Goal: Transaction & Acquisition: Purchase product/service

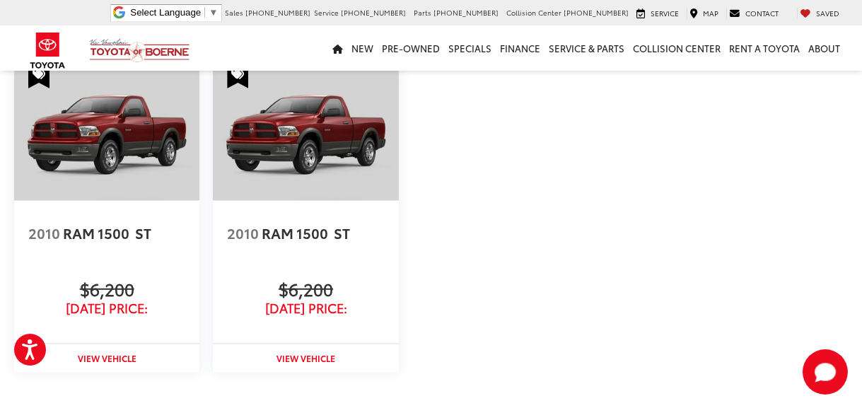
scroll to position [1556, 0]
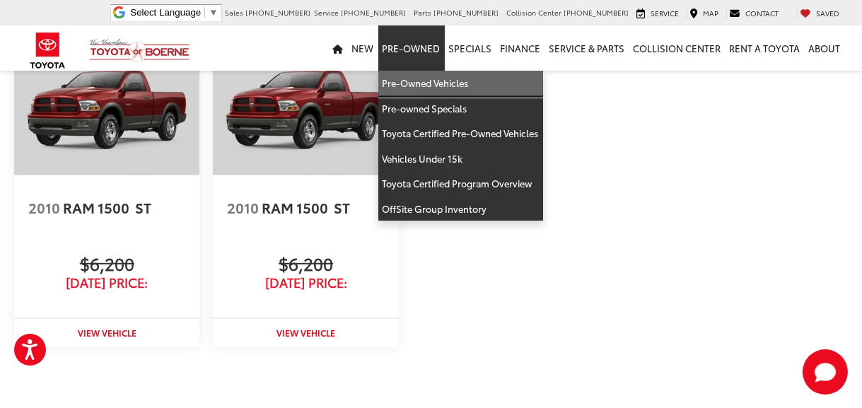
click at [424, 79] on link "Pre-Owned Vehicles" at bounding box center [460, 83] width 165 height 25
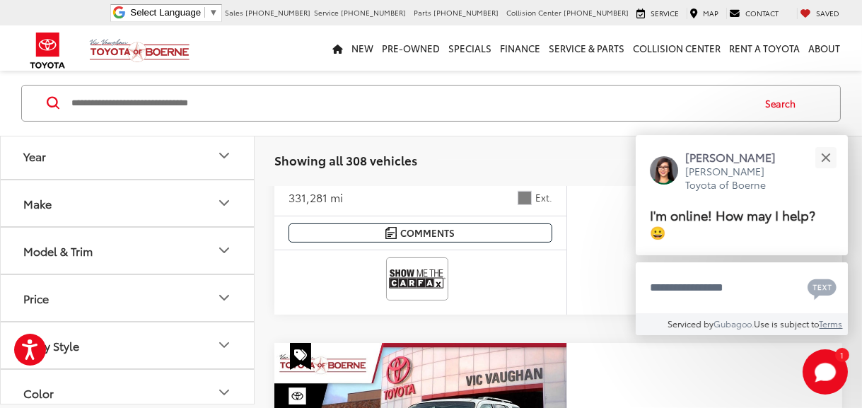
scroll to position [495, 0]
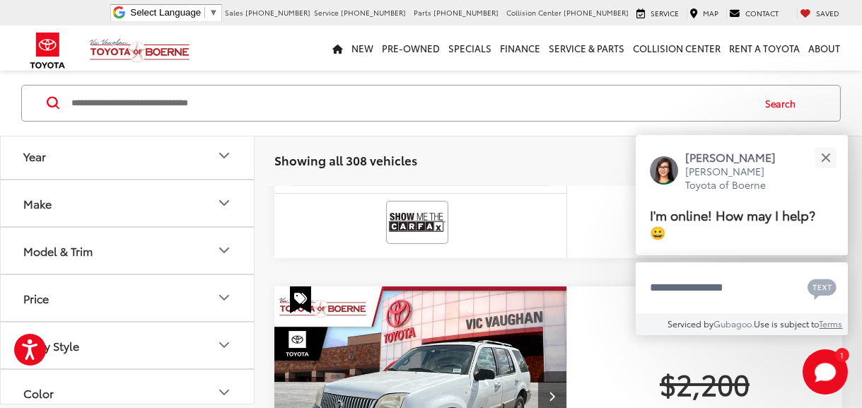
click at [115, 200] on button "Make" at bounding box center [128, 203] width 255 height 46
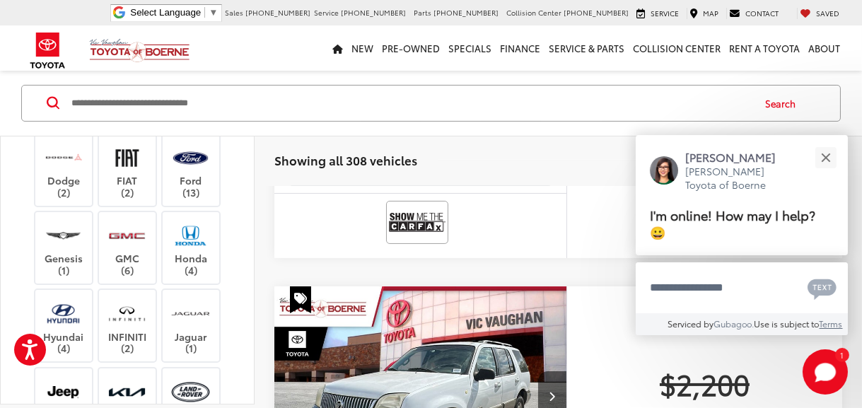
scroll to position [212, 0]
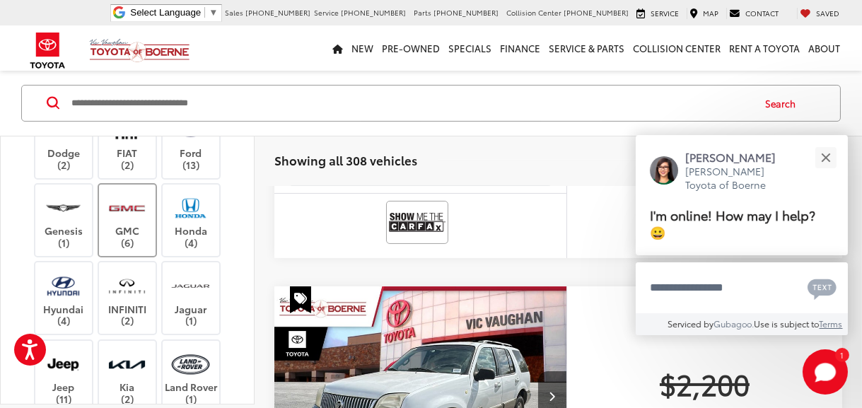
click at [122, 225] on img at bounding box center [127, 208] width 39 height 33
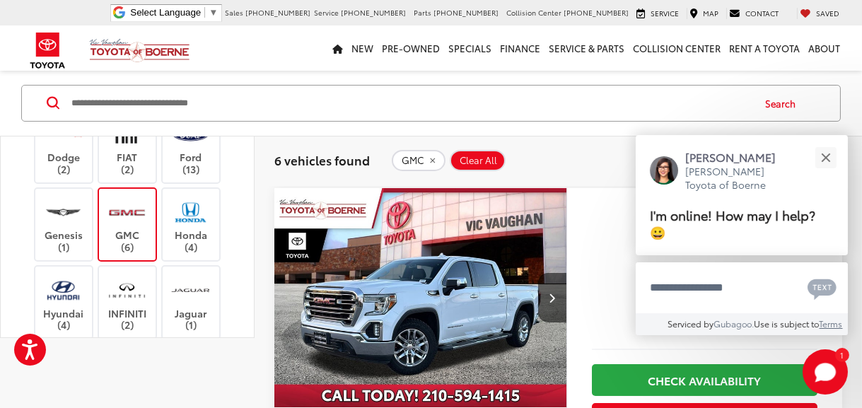
scroll to position [37, 0]
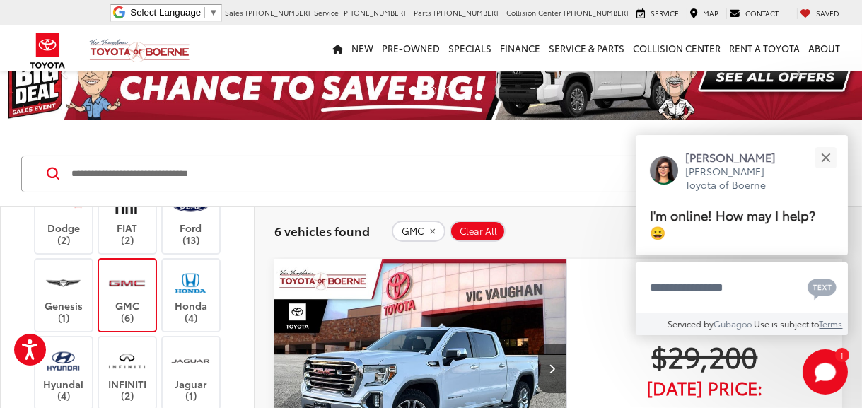
click at [199, 168] on label "Chevrolet (14)" at bounding box center [191, 156] width 57 height 24
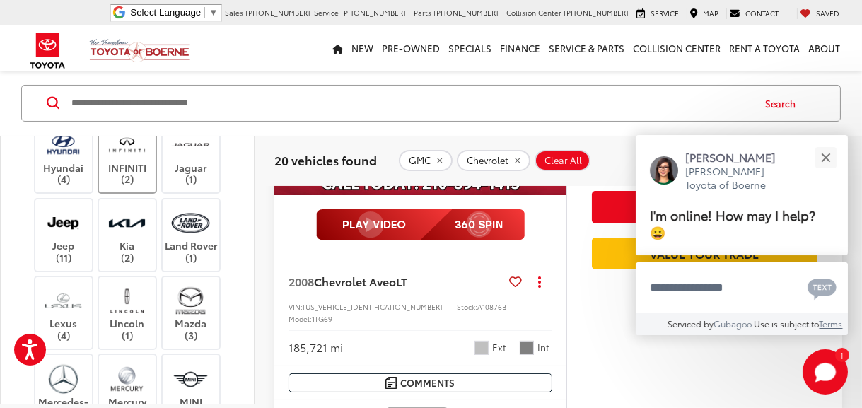
scroll to position [424, 0]
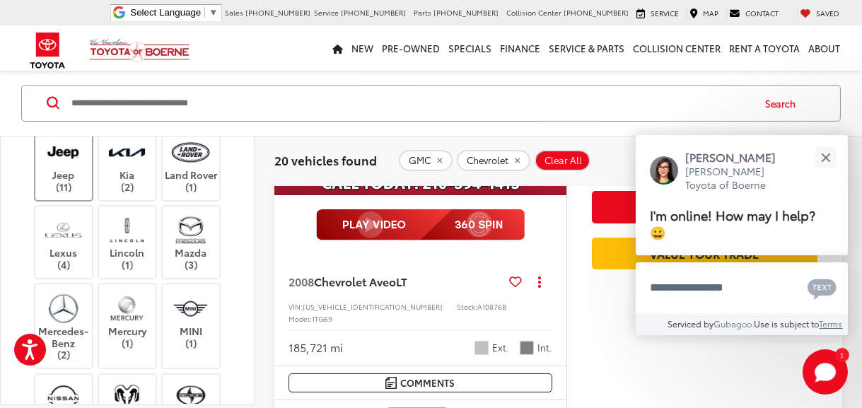
click at [67, 168] on img at bounding box center [63, 151] width 39 height 33
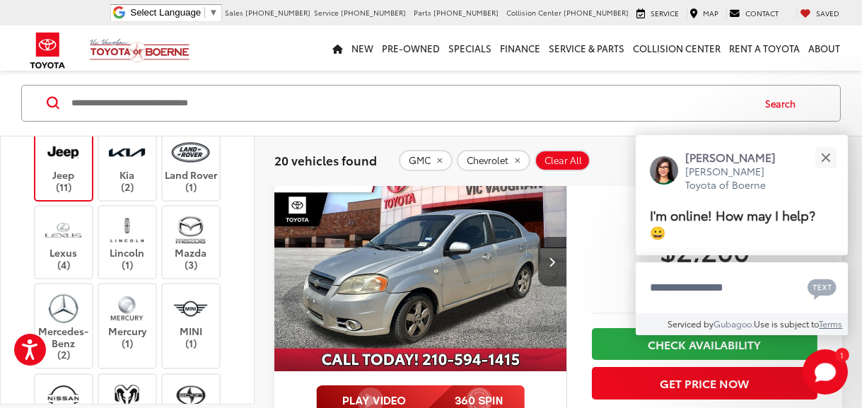
scroll to position [108, 0]
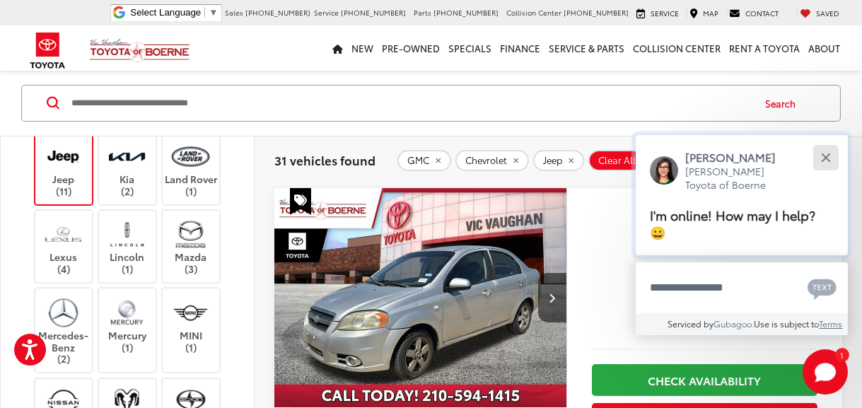
click at [827, 156] on div "Close" at bounding box center [825, 157] width 9 height 9
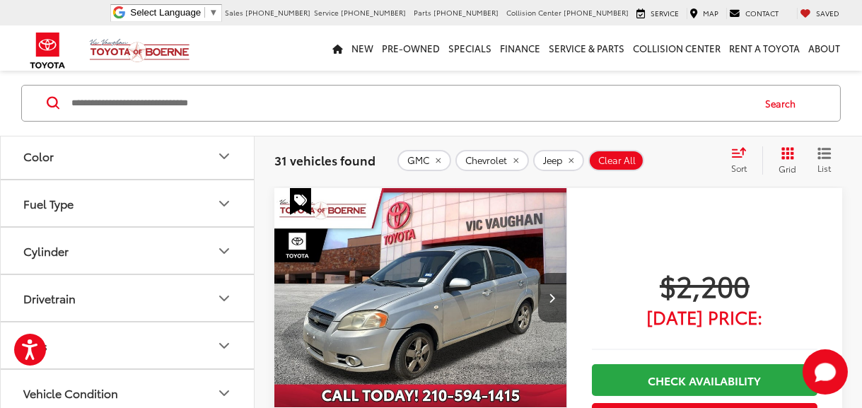
scroll to position [64, 0]
click at [108, 37] on button "Model & Trim" at bounding box center [128, 14] width 255 height 46
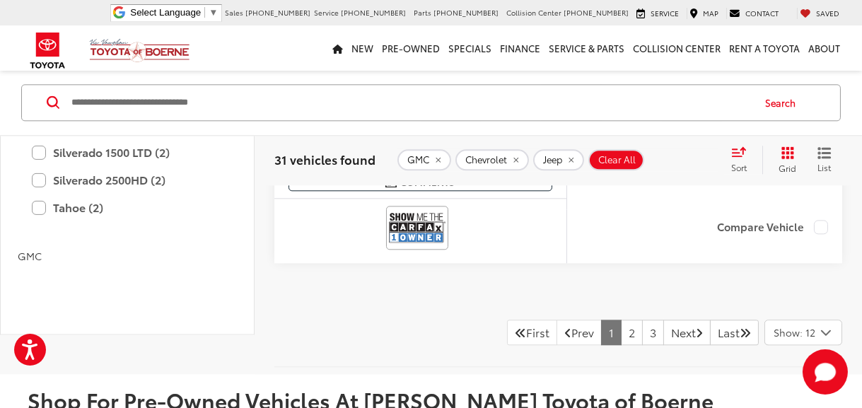
scroll to position [6065, 0]
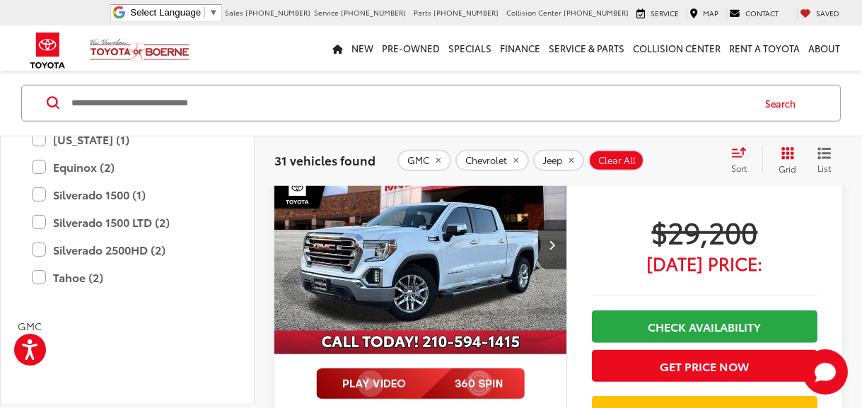
scroll to position [2159, 0]
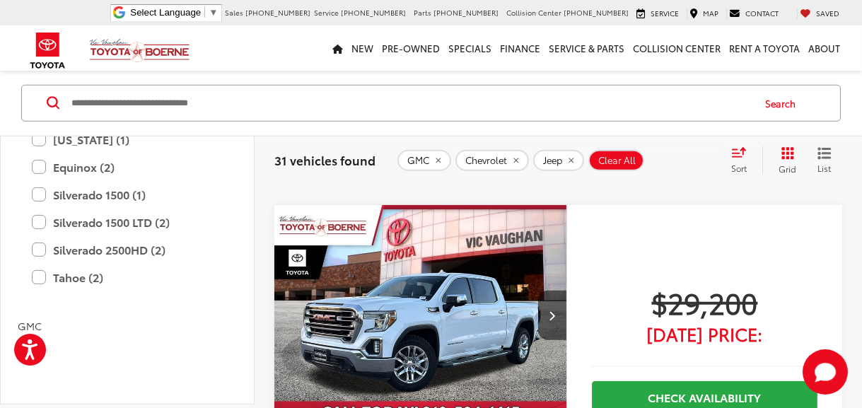
click at [456, 253] on img "2019 GMC Sierra 1500 SLT 0" at bounding box center [421, 315] width 294 height 221
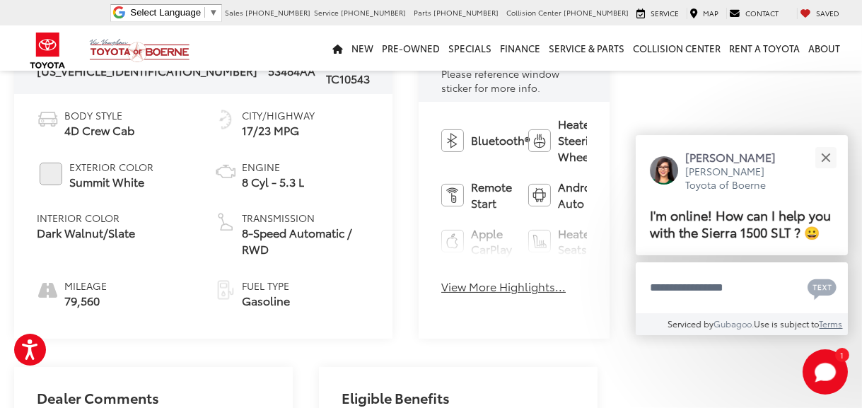
scroll to position [595, 0]
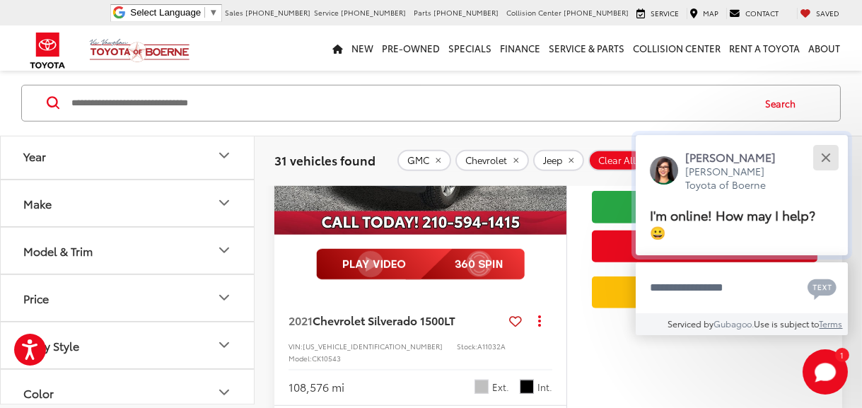
scroll to position [1809, 0]
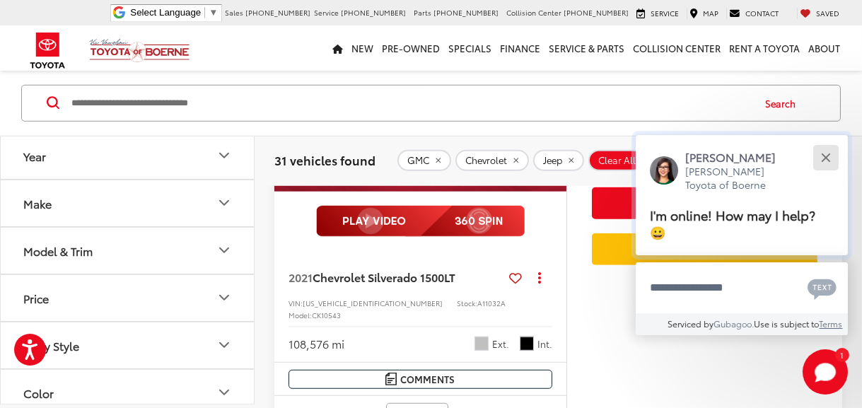
click at [823, 153] on div "Close" at bounding box center [825, 157] width 9 height 9
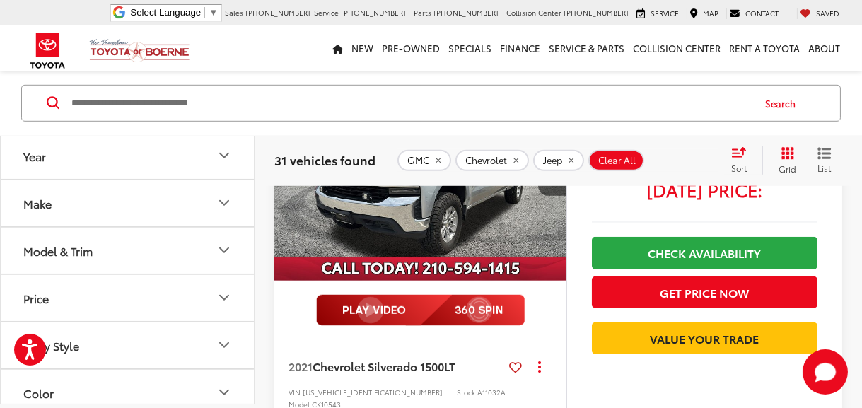
scroll to position [1739, 0]
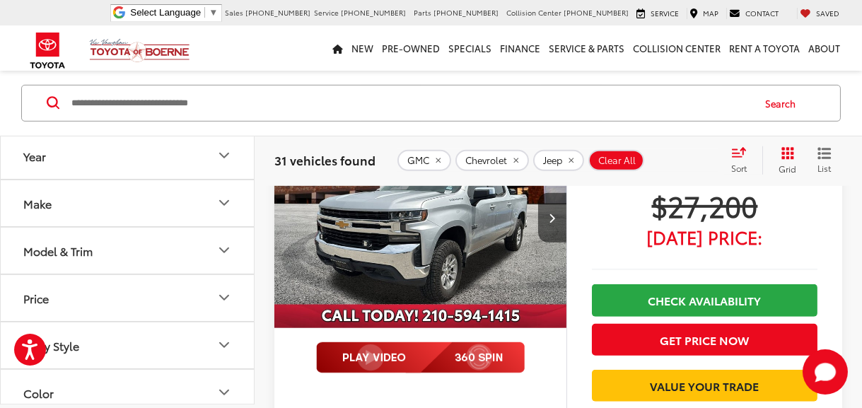
click at [434, 223] on img "2021 Chevrolet Silverado 1500 LT 0" at bounding box center [421, 218] width 294 height 221
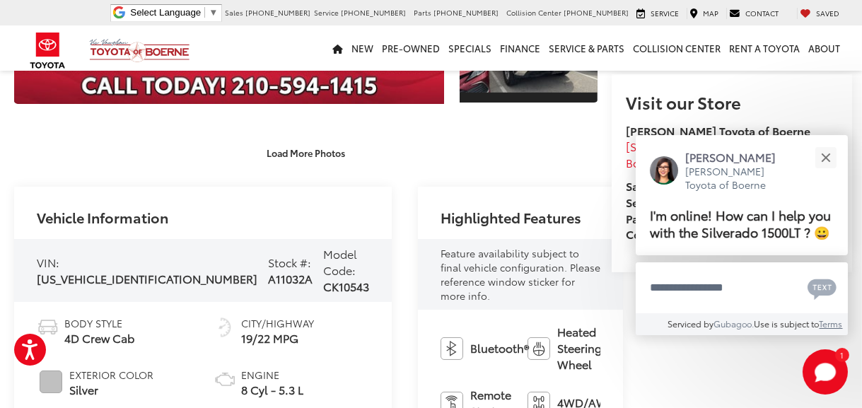
scroll to position [354, 0]
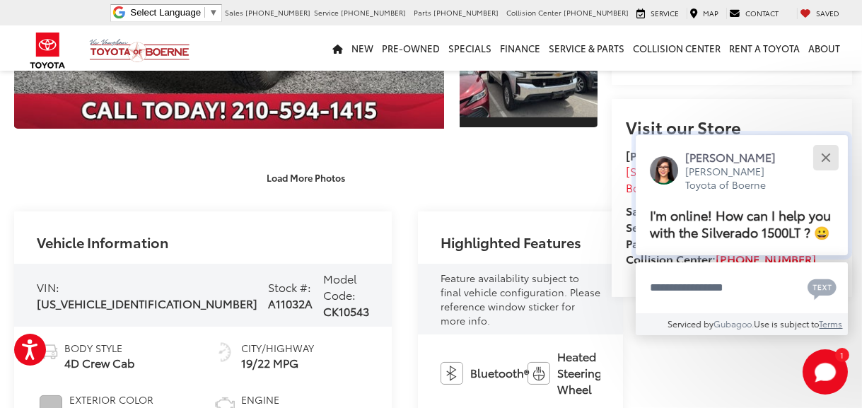
drag, startPoint x: 824, startPoint y: 153, endPoint x: 798, endPoint y: 163, distance: 28.0
click at [822, 155] on button "Close" at bounding box center [826, 157] width 30 height 30
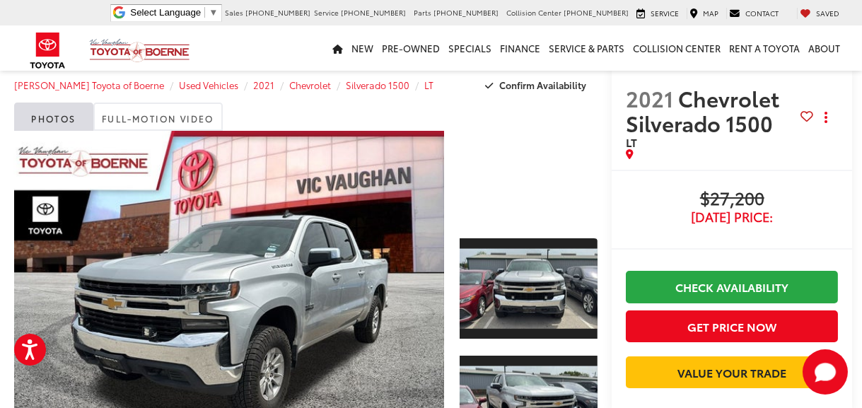
scroll to position [0, 0]
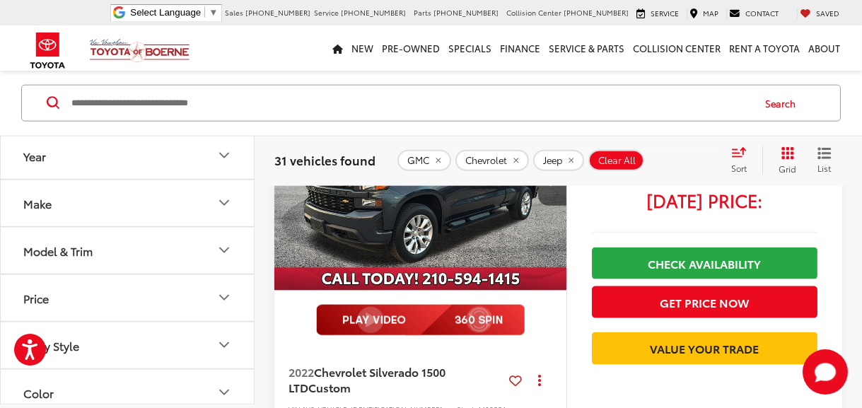
scroll to position [3186, 0]
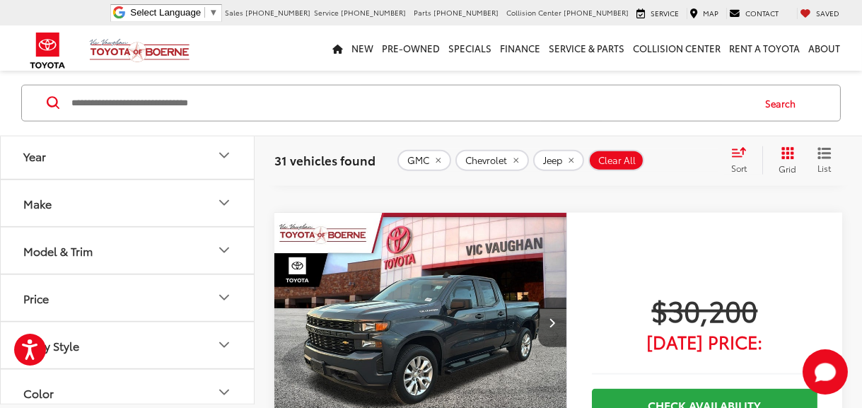
drag, startPoint x: 452, startPoint y: 230, endPoint x: 448, endPoint y: 253, distance: 23.6
click at [452, 230] on img "2022 Chevrolet Silverado 1500 LTD Custom 0" at bounding box center [421, 323] width 294 height 221
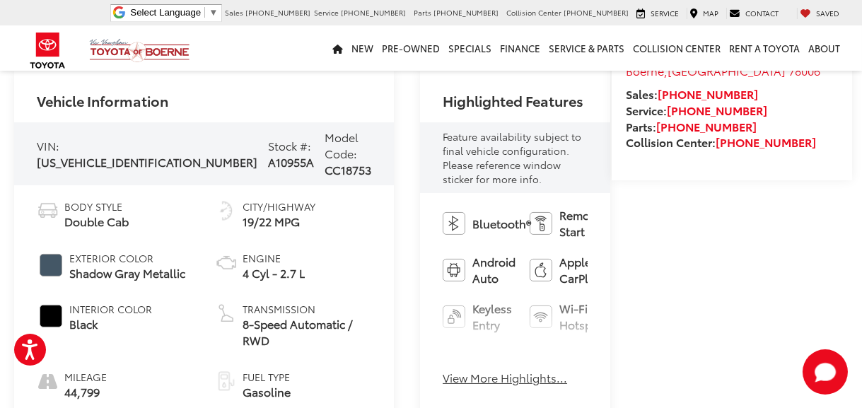
scroll to position [566, 0]
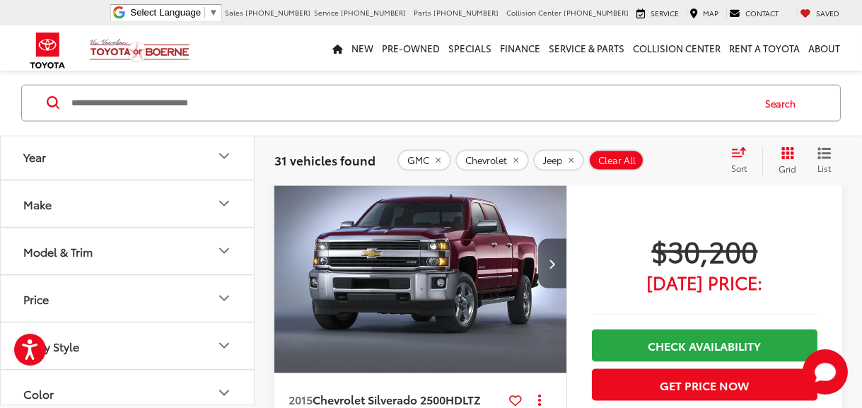
scroll to position [3559, 0]
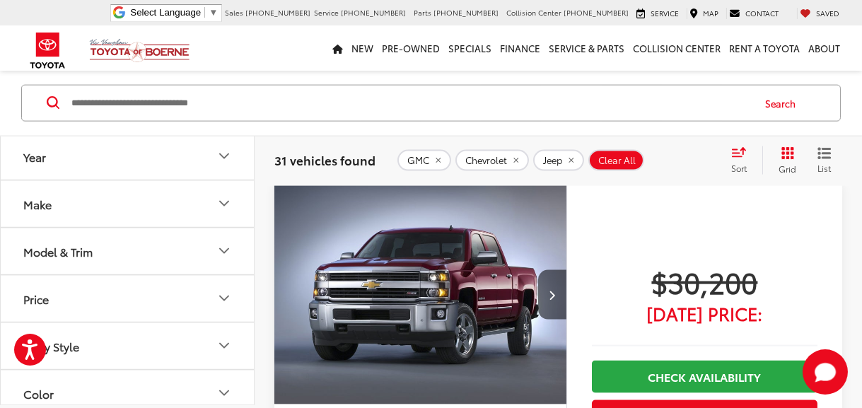
click at [424, 277] on img "2015 Chevrolet Silverado 2500HD LTZ 0" at bounding box center [421, 295] width 294 height 221
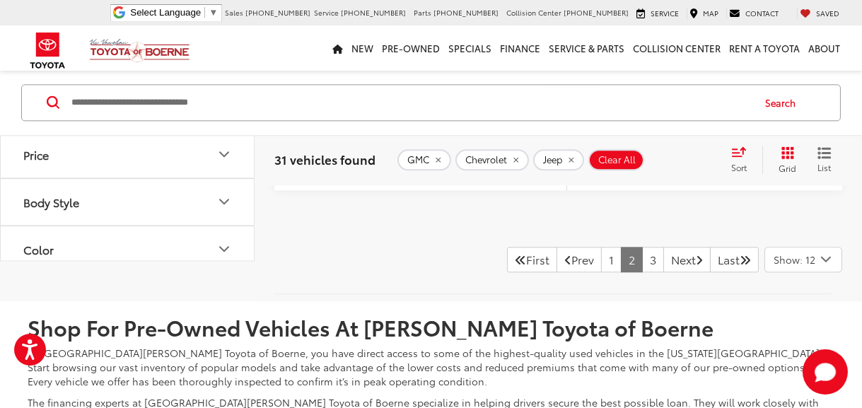
scroll to position [6124, 0]
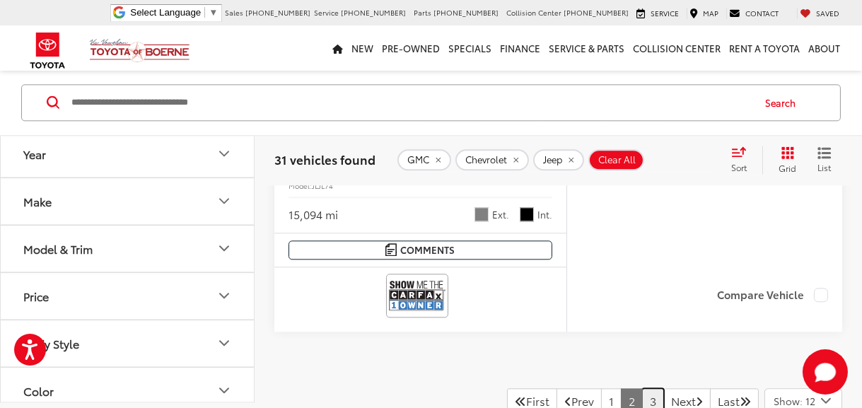
click at [642, 388] on link "3" at bounding box center [653, 400] width 22 height 25
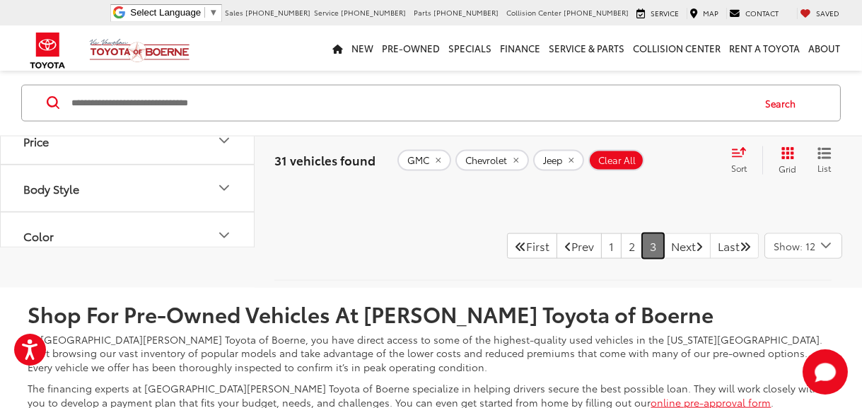
scroll to position [3786, 0]
